Goal: Information Seeking & Learning: Find specific fact

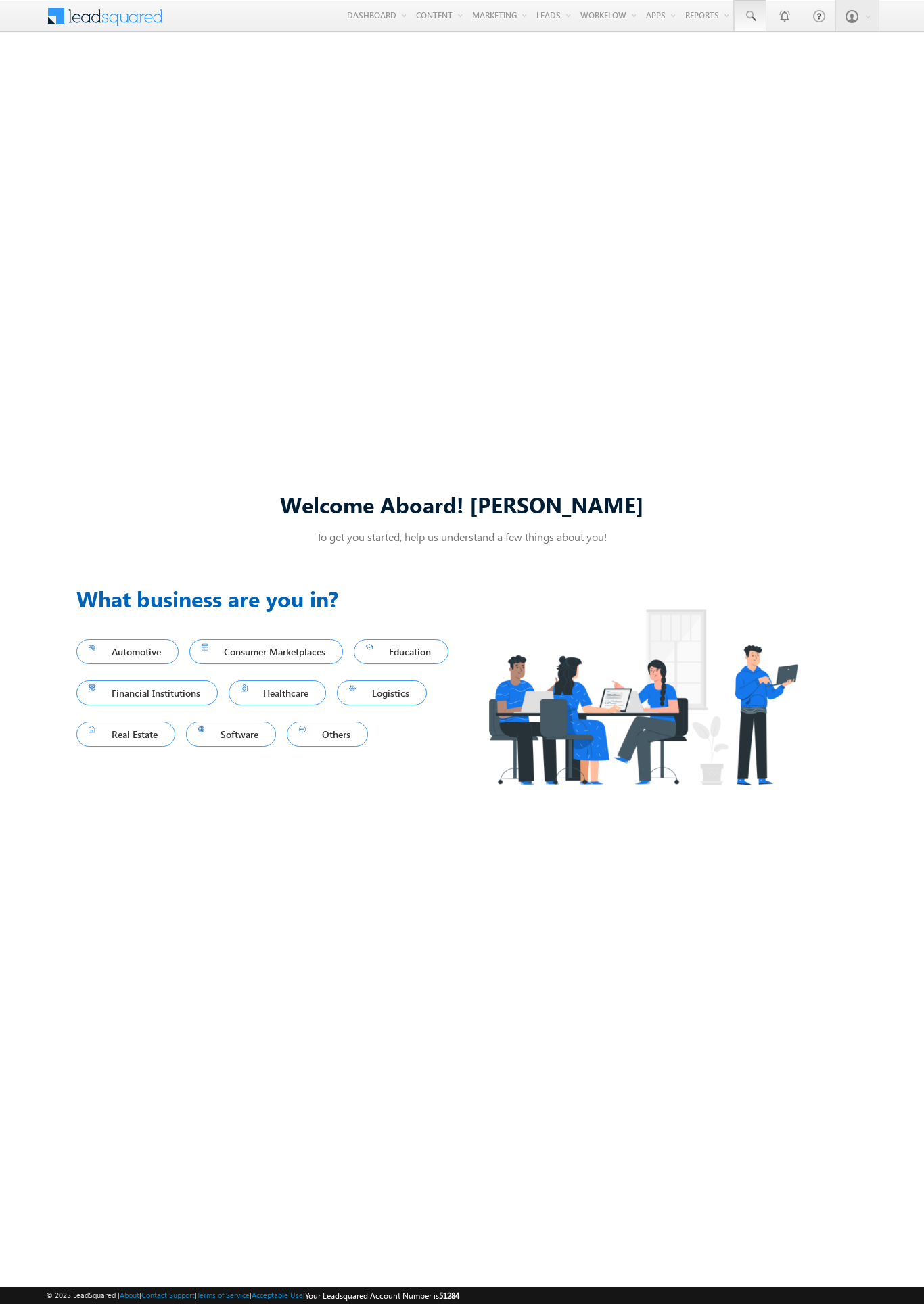
click at [750, 16] on span at bounding box center [750, 16] width 13 height 13
type input "8987823738"
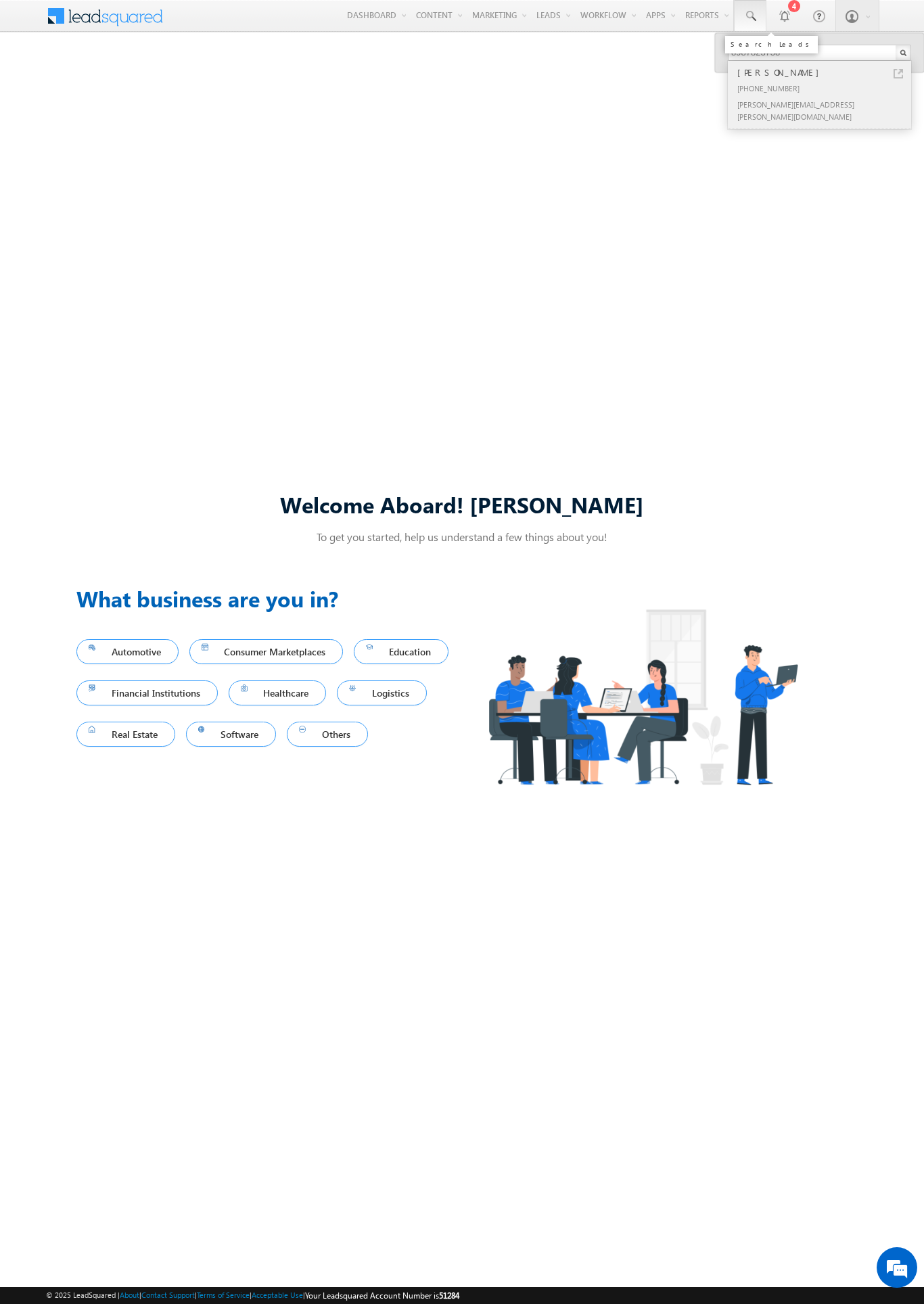
click at [825, 73] on div "[PERSON_NAME]" at bounding box center [824, 73] width 181 height 15
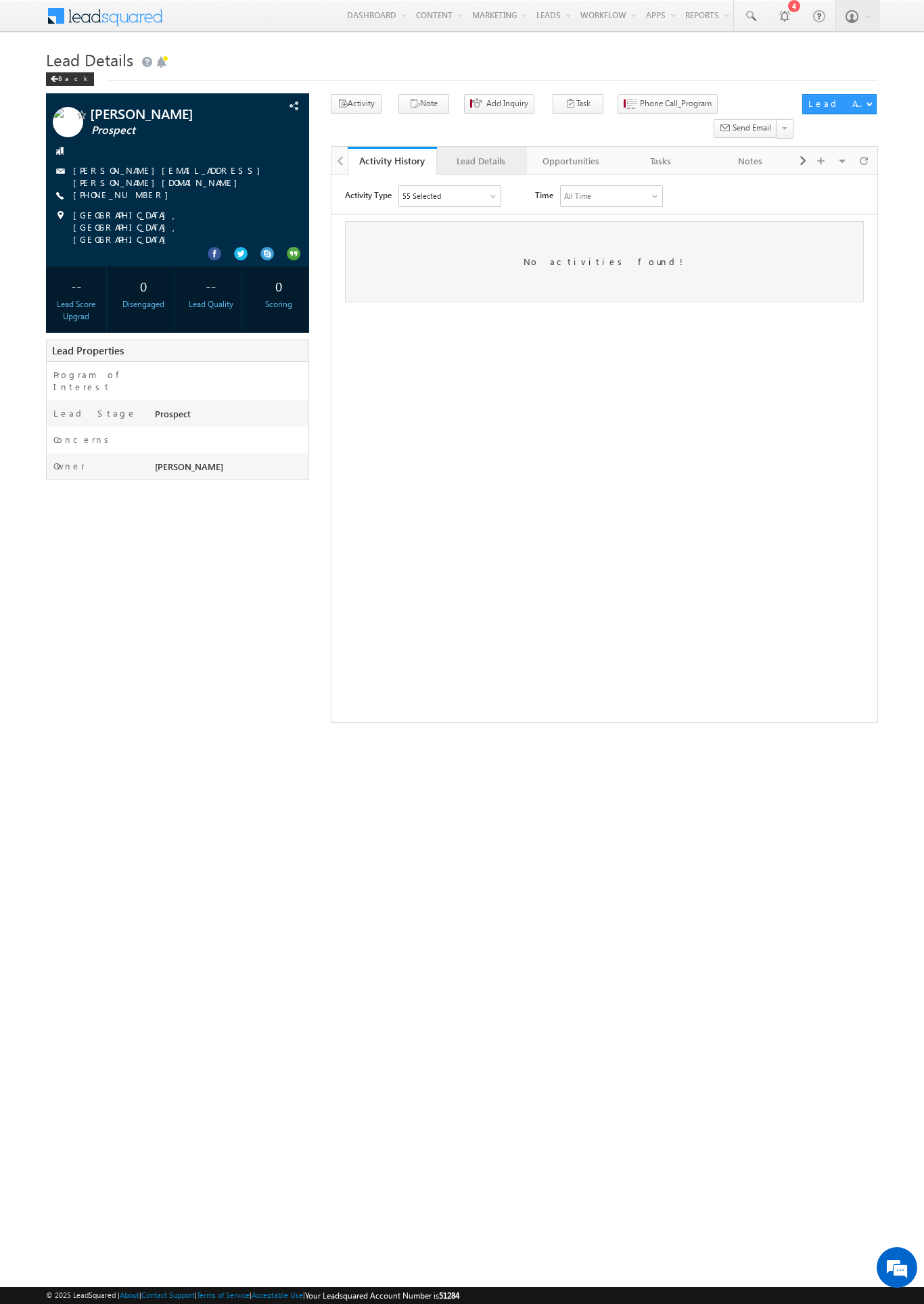
click at [481, 153] on div "Lead Details" at bounding box center [481, 161] width 66 height 16
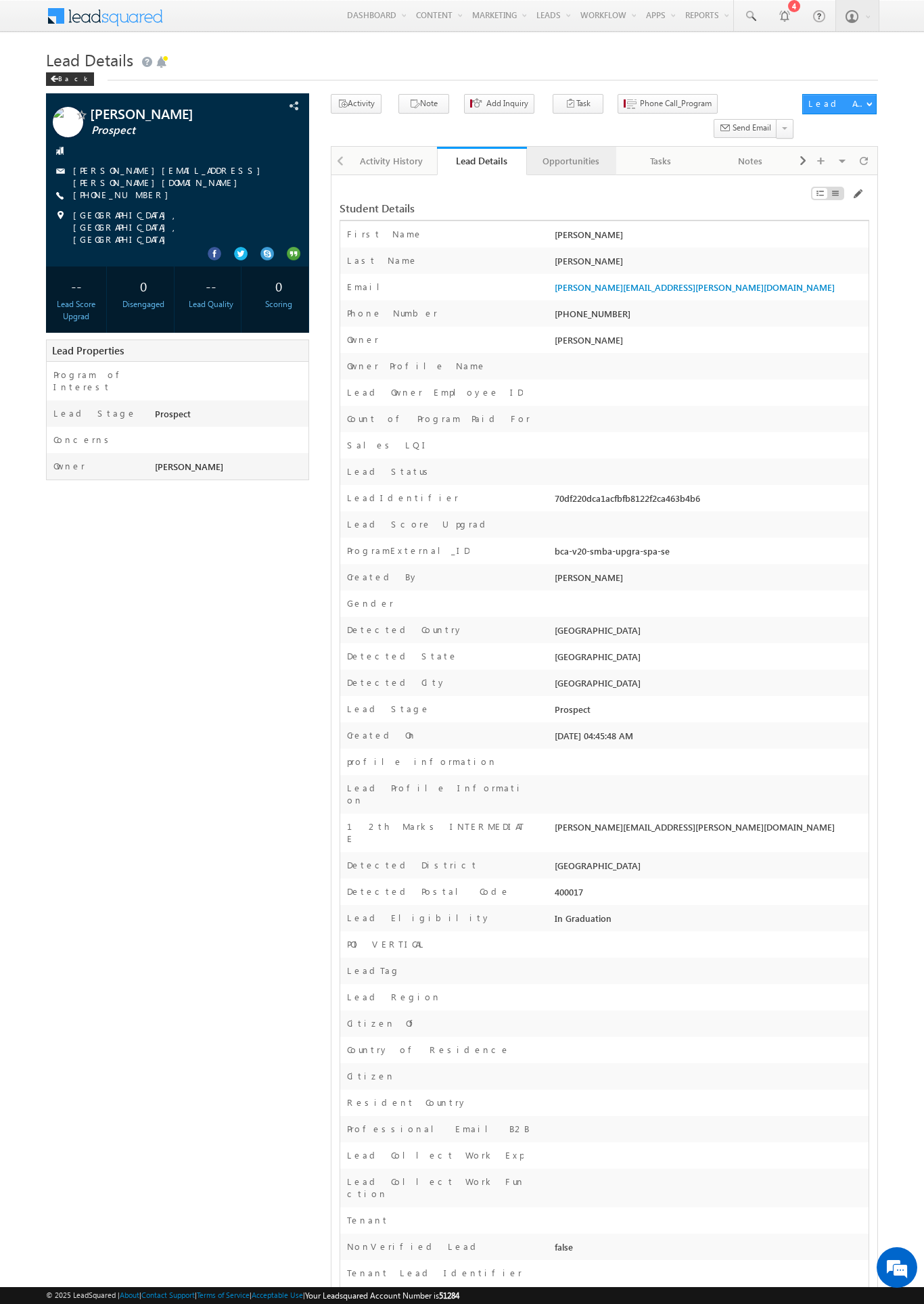
click at [570, 153] on div "Opportunities" at bounding box center [571, 161] width 66 height 16
